Goal: Find specific page/section: Find specific page/section

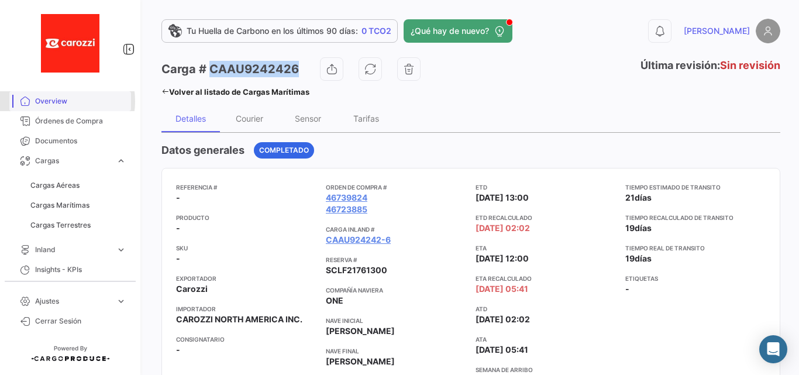
click at [53, 101] on span "Overview" at bounding box center [80, 101] width 91 height 11
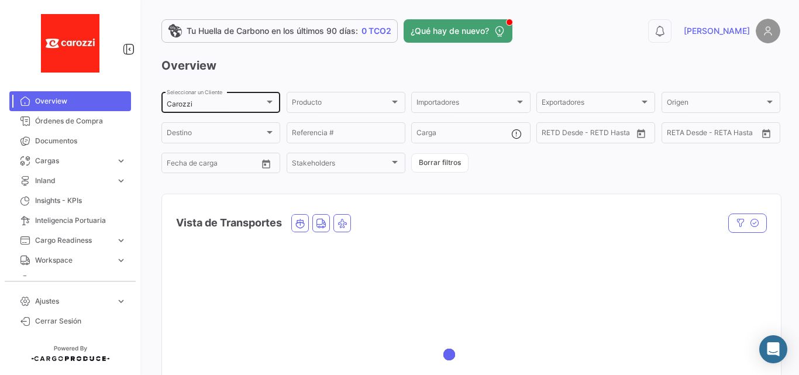
click at [267, 109] on div "Carozzi Seleccionar un Cliente" at bounding box center [221, 101] width 108 height 23
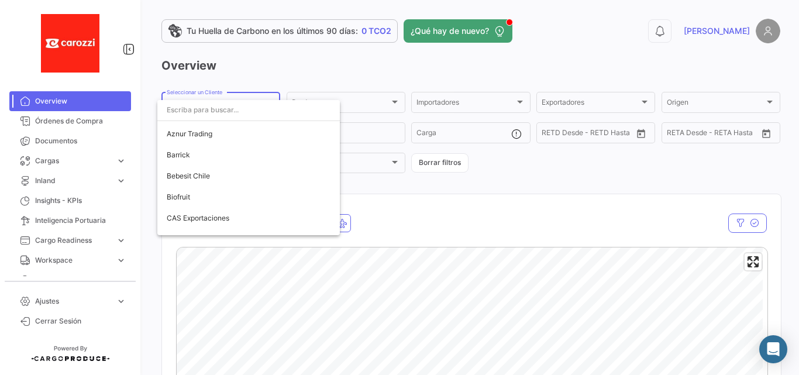
scroll to position [509, 0]
click at [441, 71] on div at bounding box center [399, 187] width 799 height 375
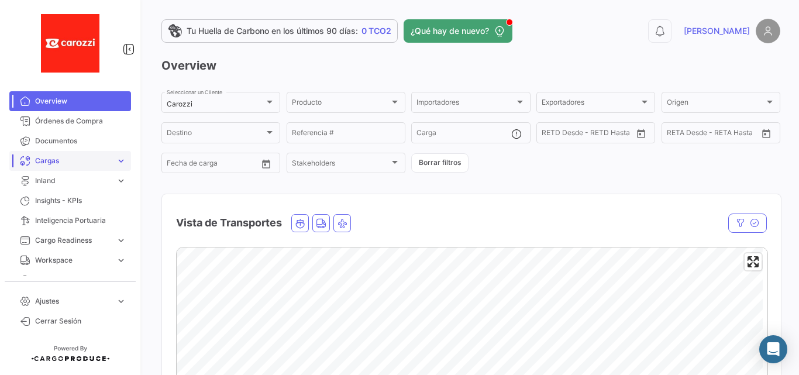
click at [86, 155] on span "Cargas" at bounding box center [73, 160] width 76 height 11
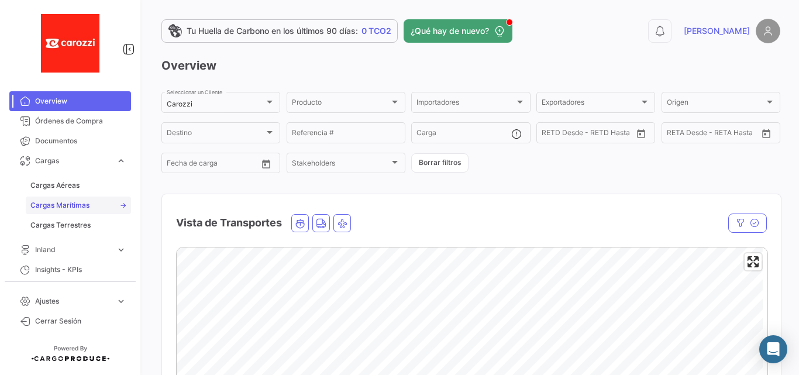
click at [70, 201] on span "Cargas Marítimas" at bounding box center [59, 205] width 59 height 11
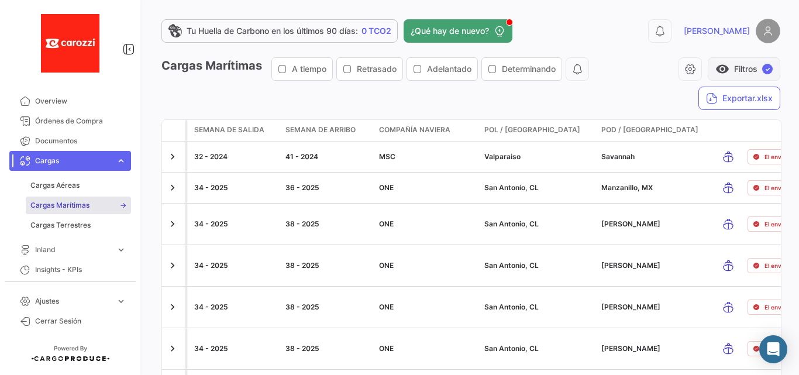
click at [728, 68] on button "visibility Filtros ✓" at bounding box center [743, 68] width 72 height 23
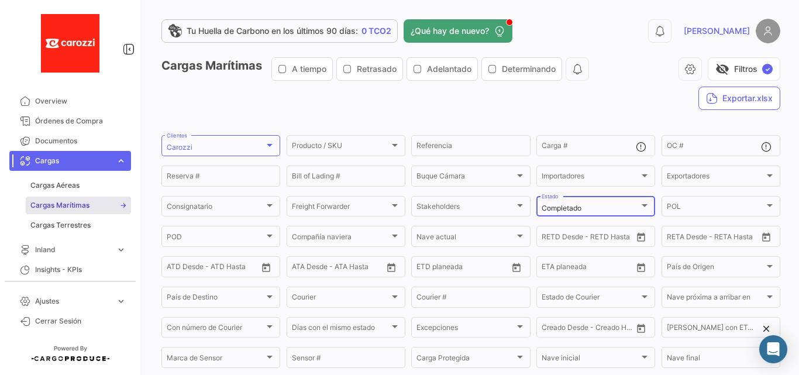
click at [578, 203] on span "Completado" at bounding box center [561, 207] width 40 height 9
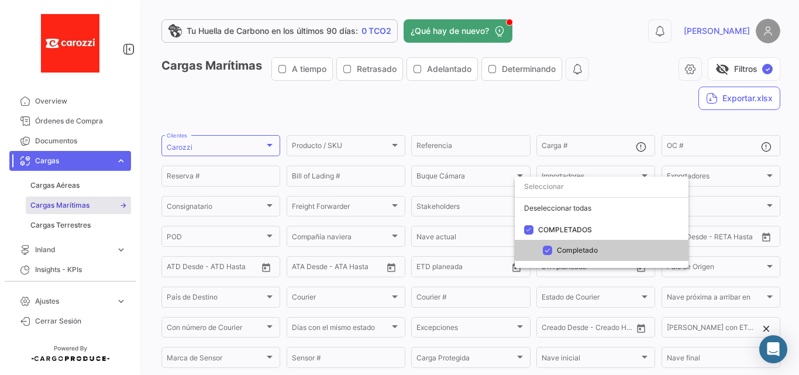
click at [582, 121] on div at bounding box center [399, 187] width 799 height 375
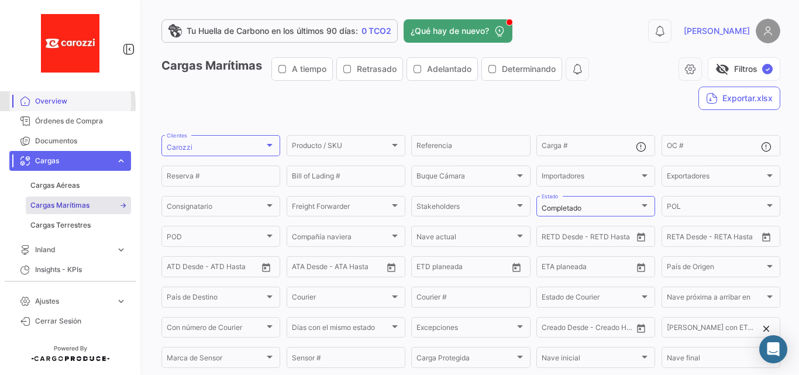
click at [51, 105] on span "Overview" at bounding box center [80, 101] width 91 height 11
